Goal: Transaction & Acquisition: Purchase product/service

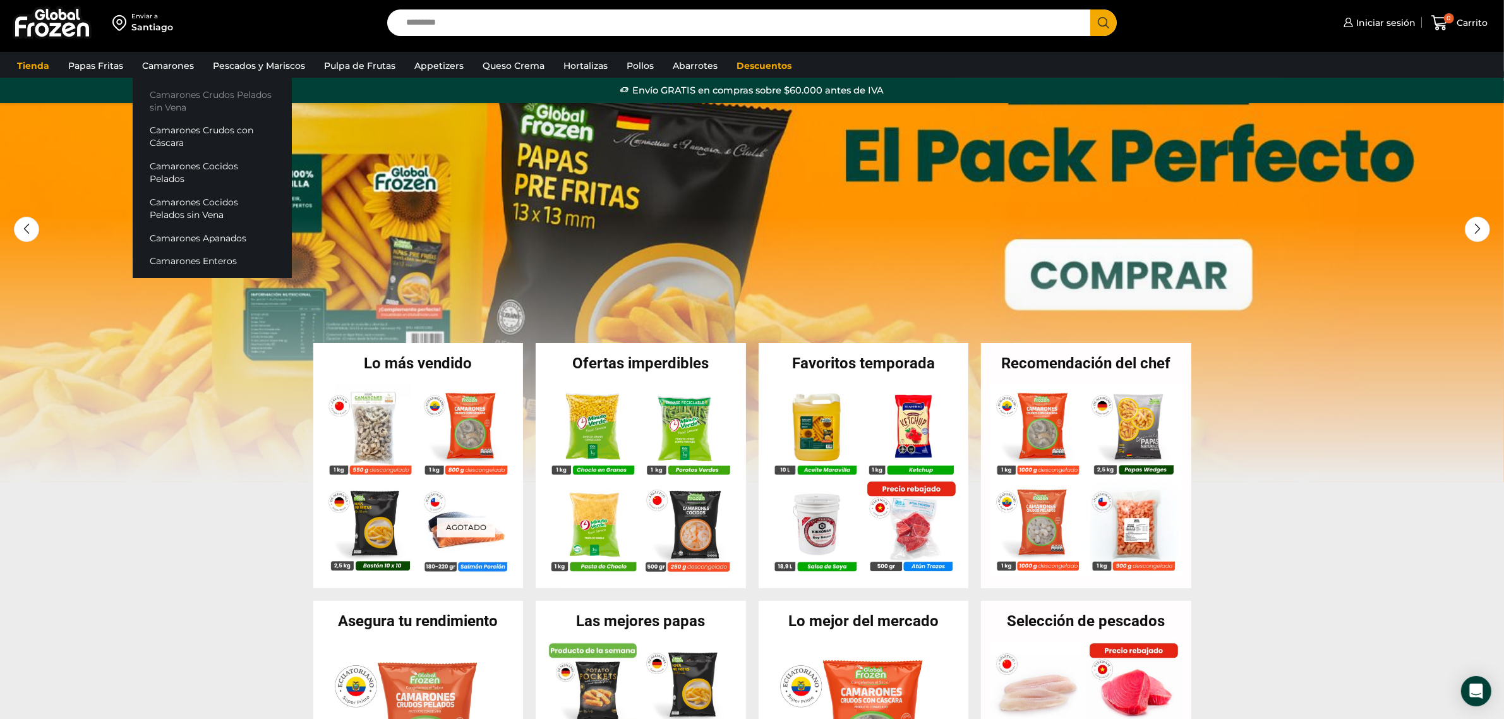
click at [171, 102] on link "Camarones Crudos Pelados sin Vena" at bounding box center [212, 101] width 159 height 36
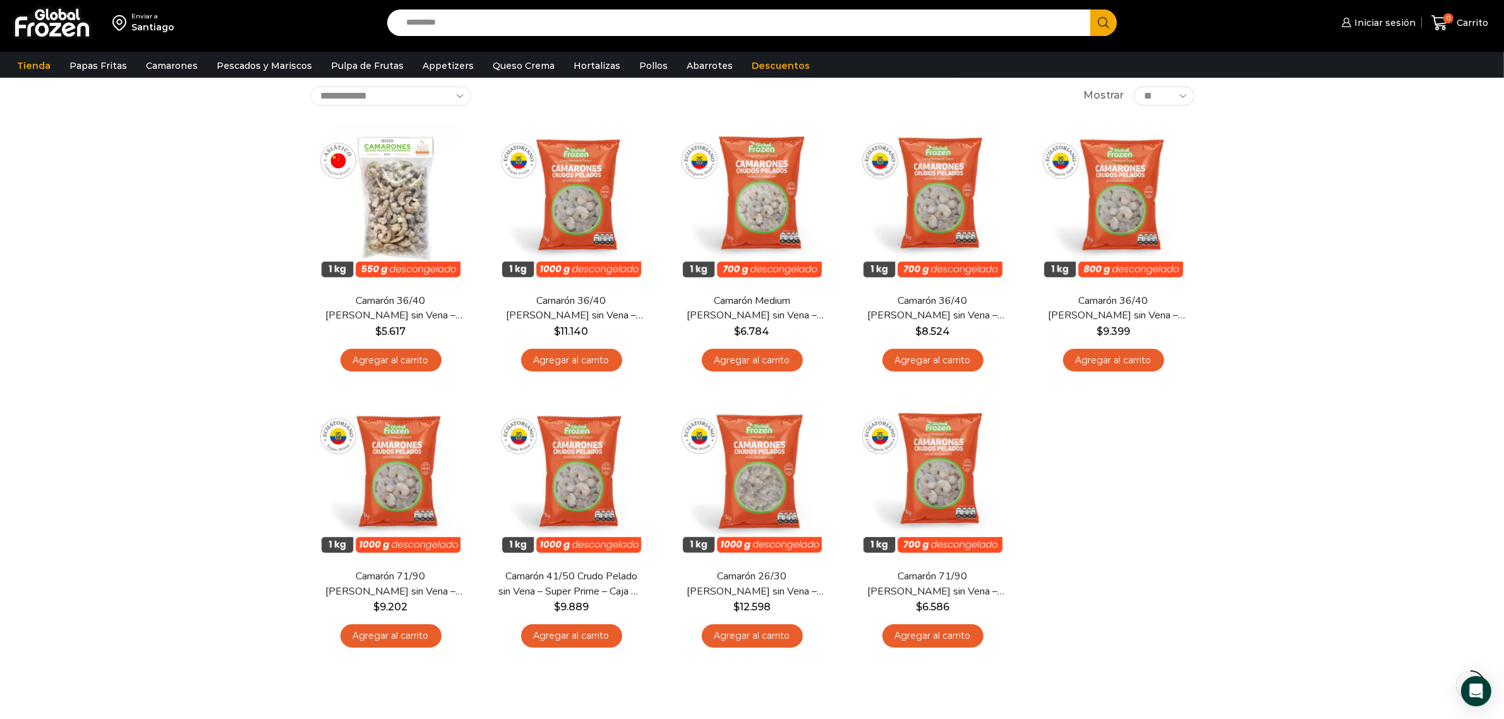
scroll to position [237, 0]
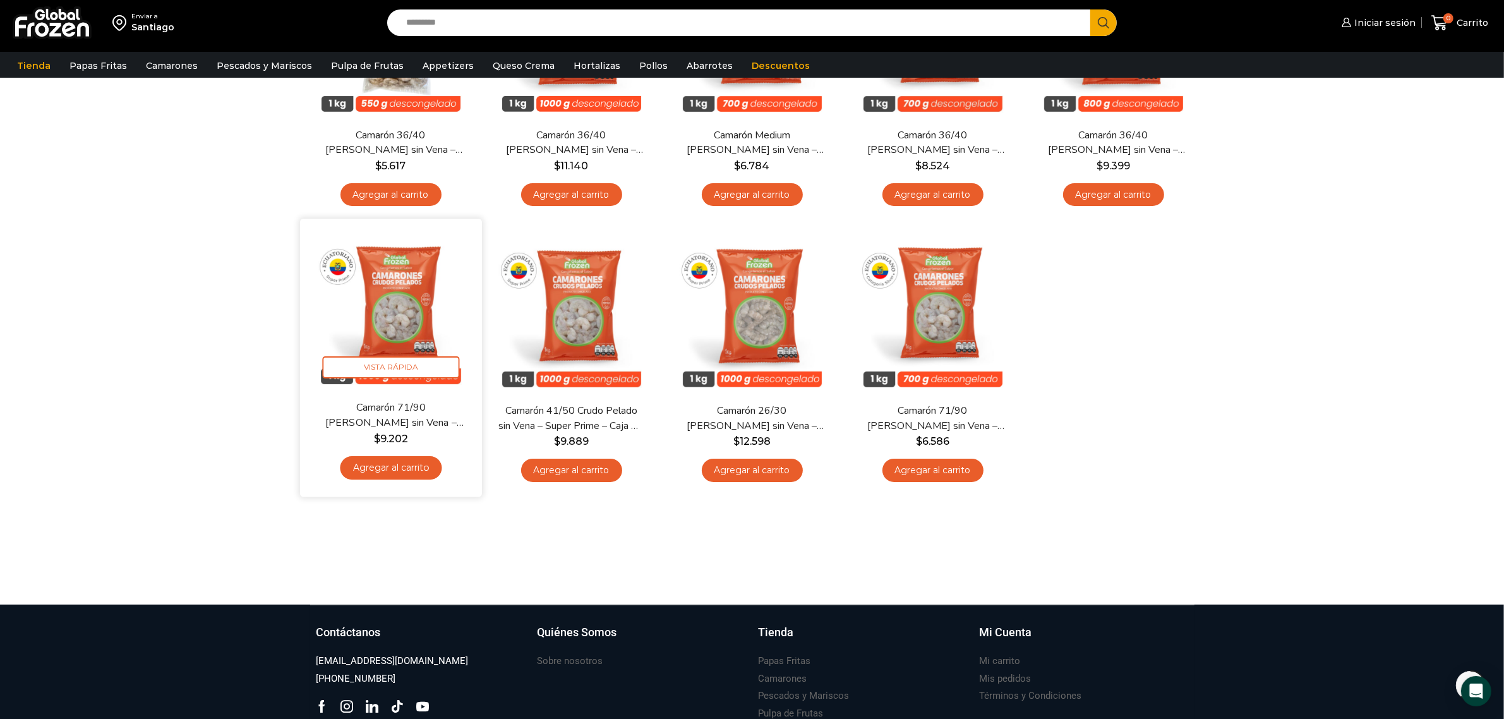
click at [396, 276] on img at bounding box center [390, 310] width 163 height 163
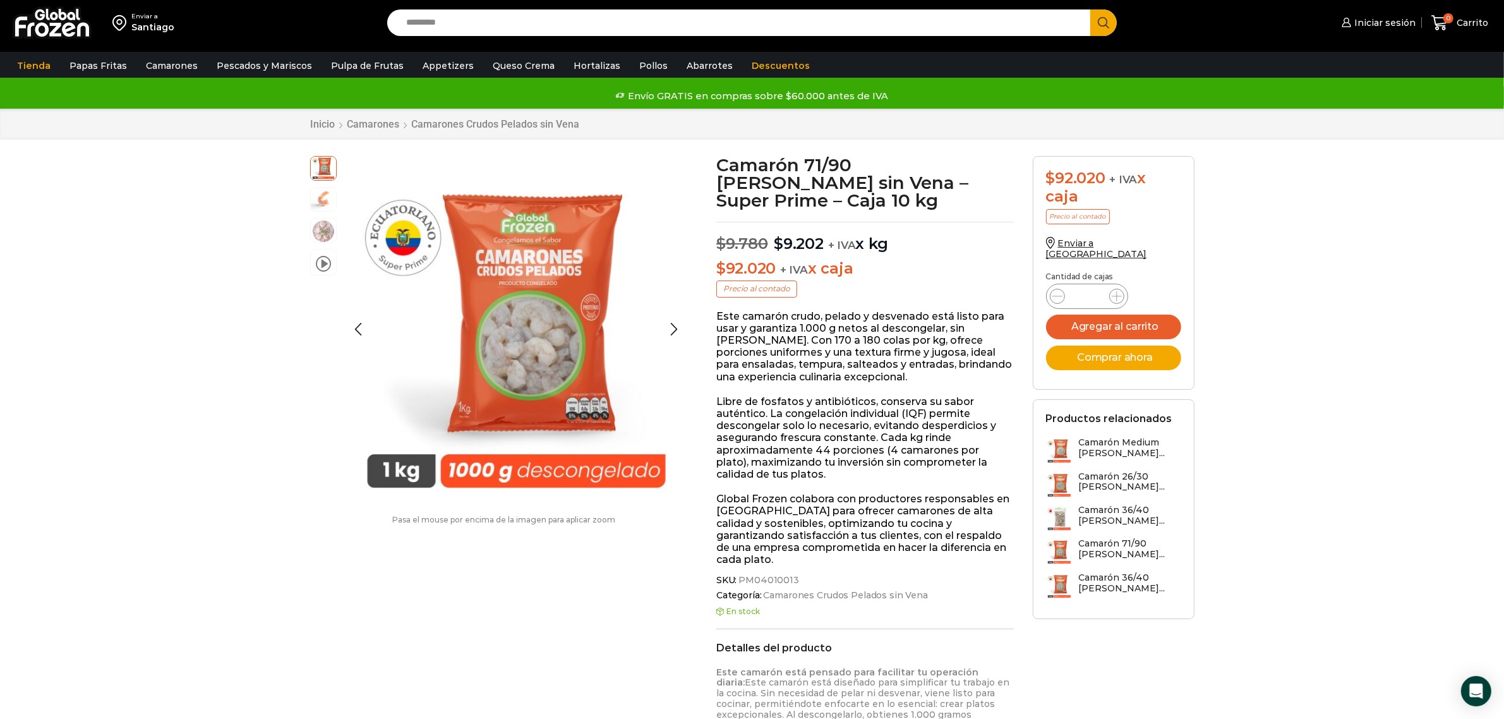
click at [317, 199] on img at bounding box center [323, 198] width 25 height 25
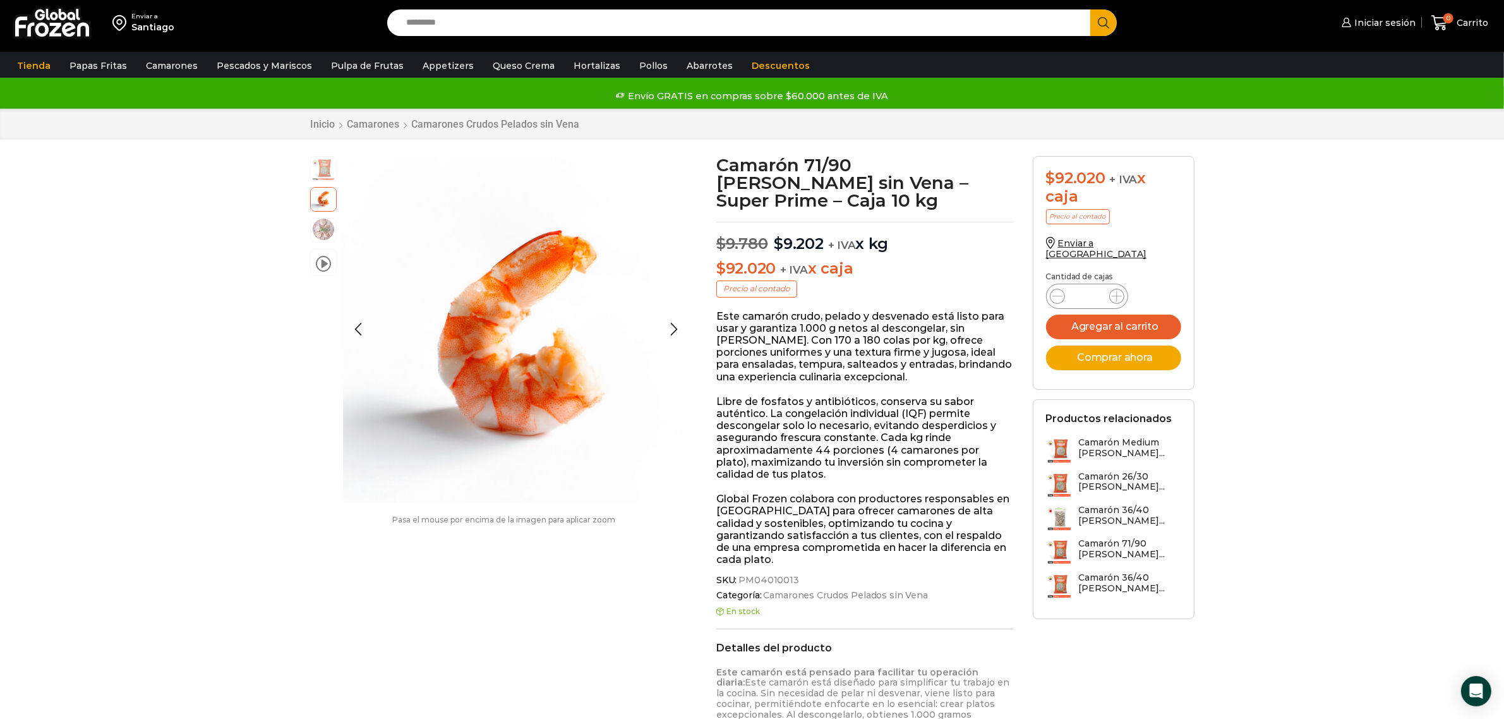
click at [322, 227] on img at bounding box center [323, 229] width 25 height 25
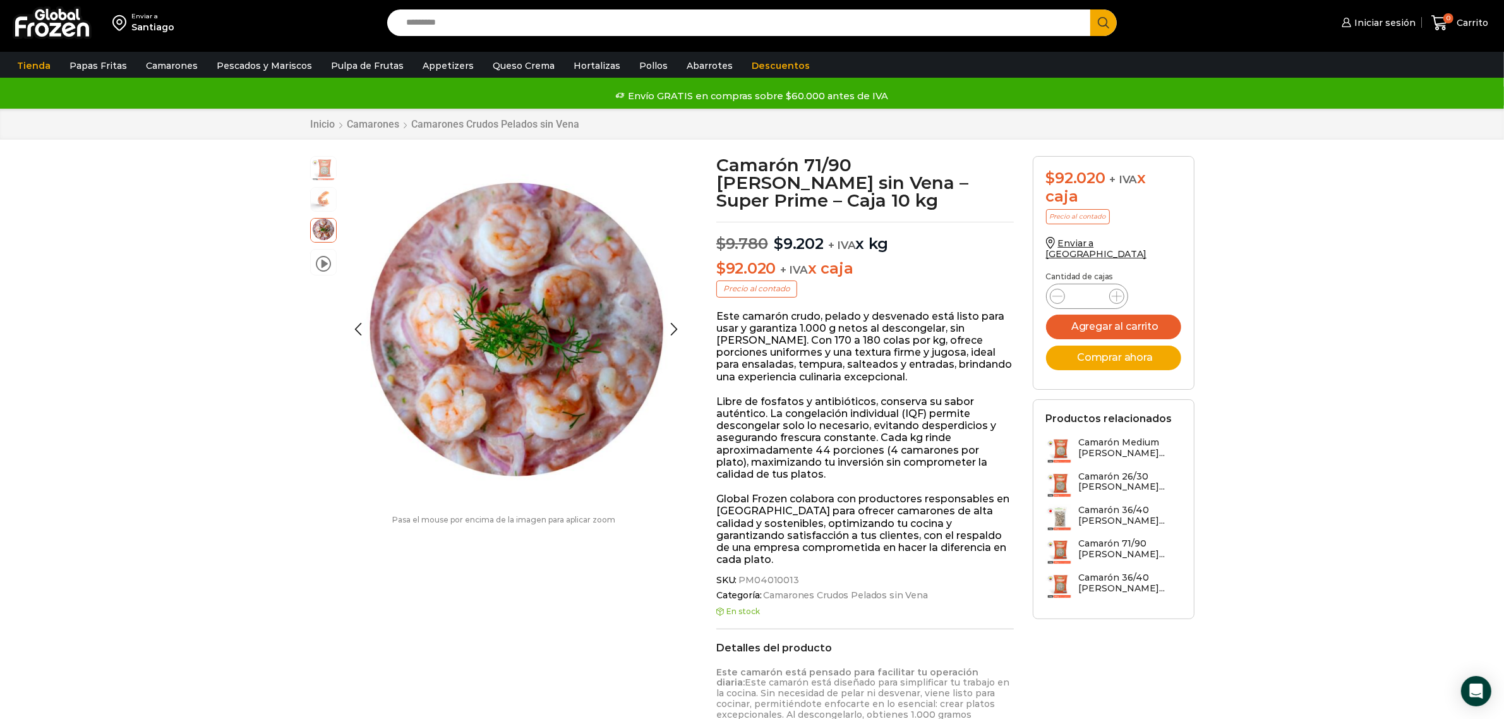
click at [322, 203] on img at bounding box center [323, 198] width 25 height 25
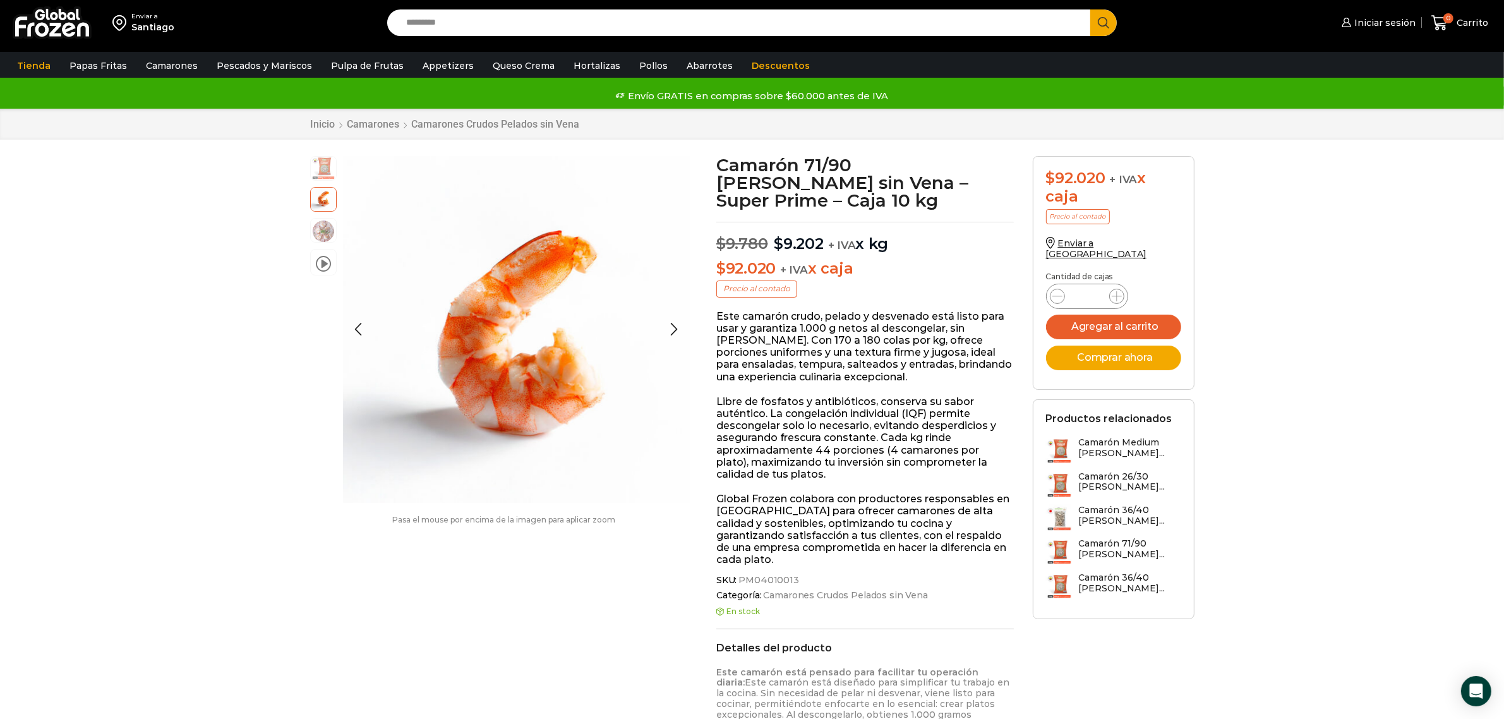
click at [326, 169] on img at bounding box center [323, 167] width 25 height 25
